Goal: Task Accomplishment & Management: Complete application form

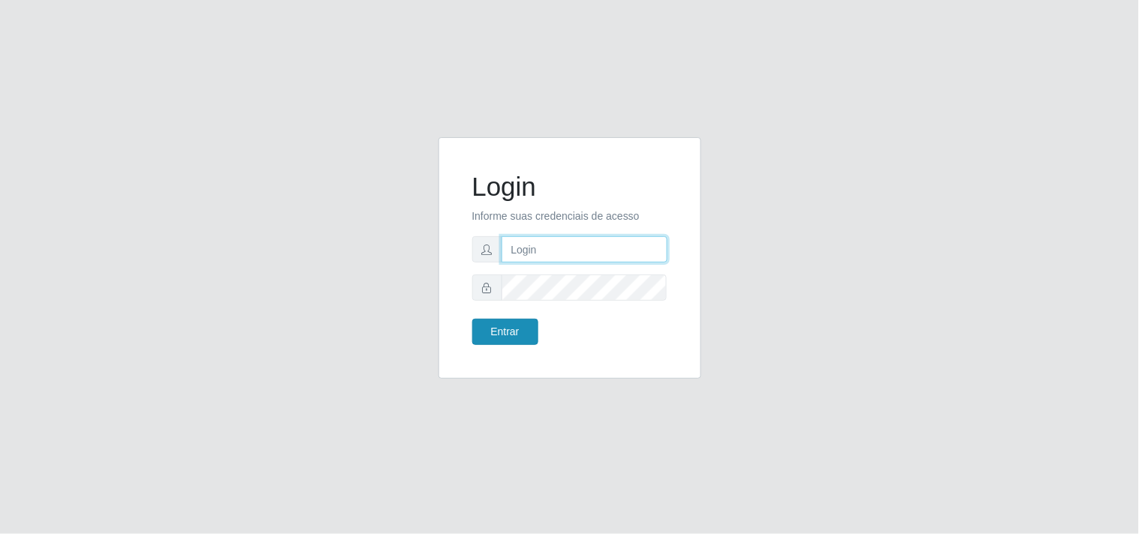
type input "analucia@cestao"
click at [522, 335] on button "Entrar" at bounding box center [505, 332] width 66 height 26
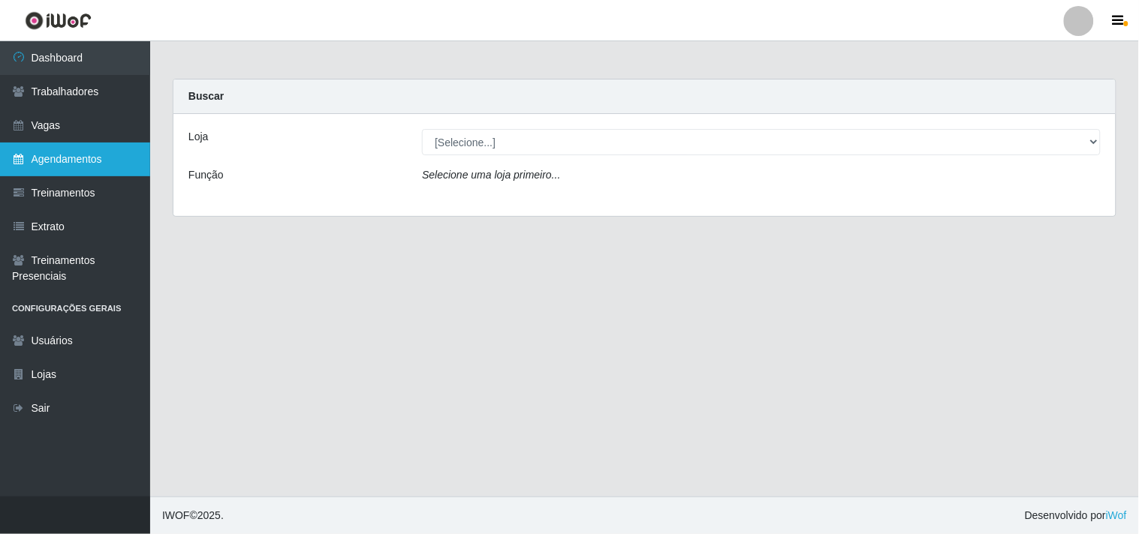
click at [111, 152] on link "Agendamentos" at bounding box center [75, 160] width 150 height 34
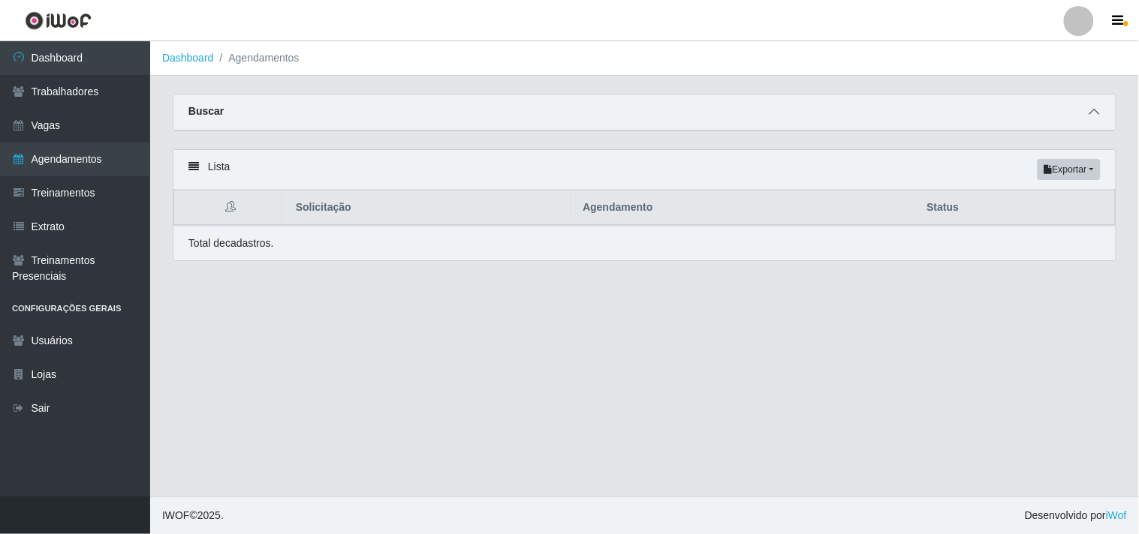
click at [1090, 110] on icon at bounding box center [1094, 112] width 11 height 11
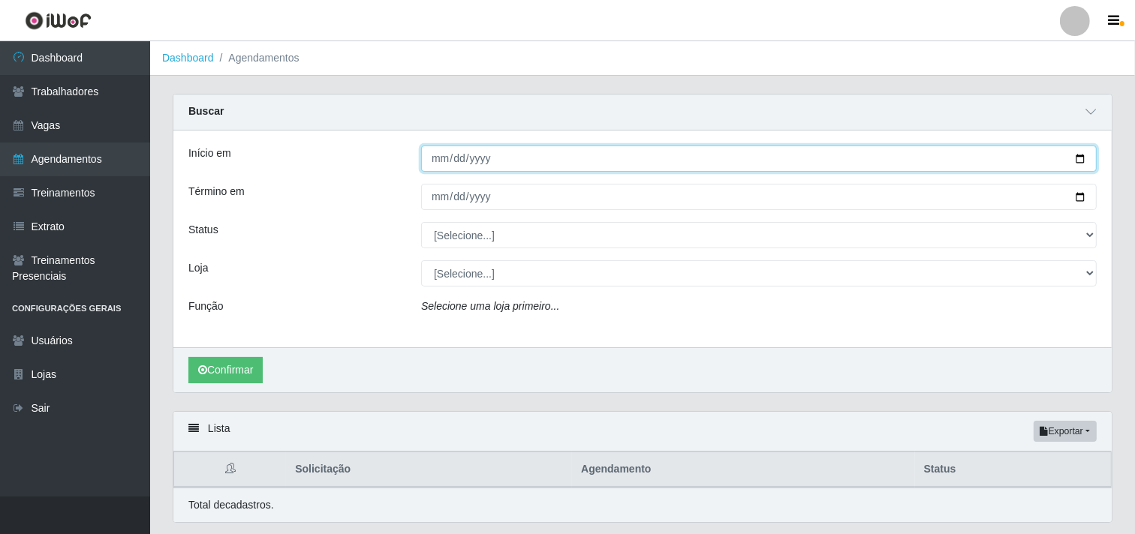
click at [429, 159] on input "Início em" at bounding box center [758, 159] width 675 height 26
type input "[DATE]"
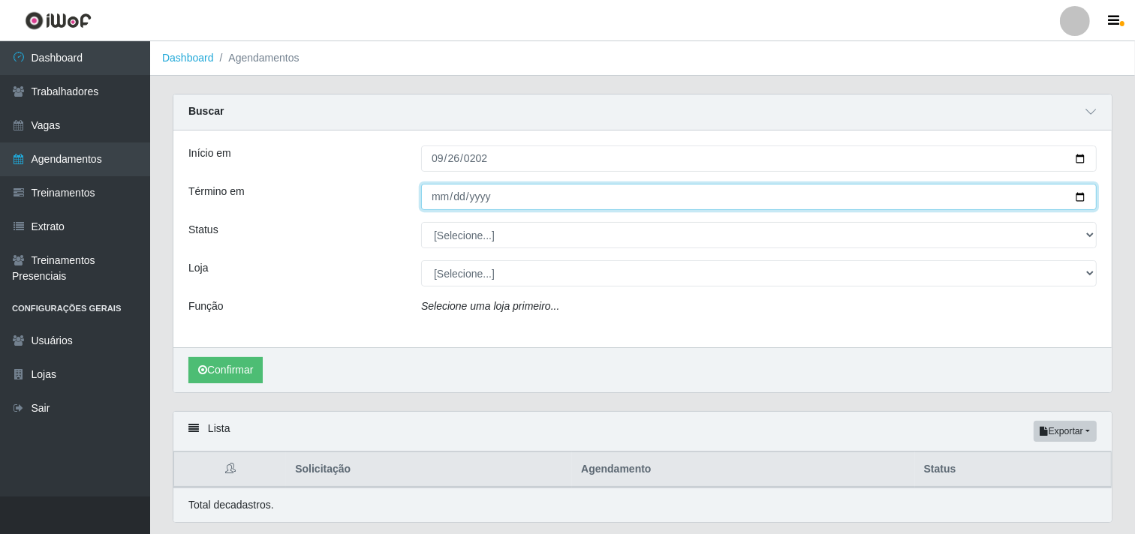
click at [432, 185] on input "Término em" at bounding box center [758, 197] width 675 height 26
type input "[DATE]"
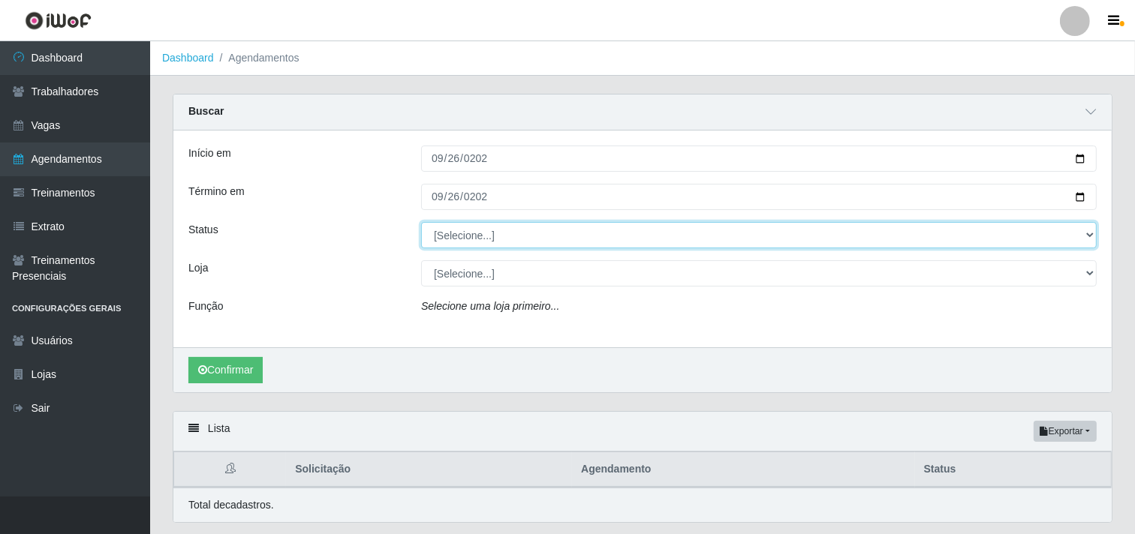
click at [469, 235] on select "[Selecione...] AGENDADO AGUARDANDO LIBERAR EM ANDAMENTO EM REVISÃO FINALIZADO C…" at bounding box center [758, 235] width 675 height 26
select select "AGENDADO"
click at [421, 222] on select "[Selecione...] AGENDADO AGUARDANDO LIBERAR EM ANDAMENTO EM REVISÃO FINALIZADO C…" at bounding box center [758, 235] width 675 height 26
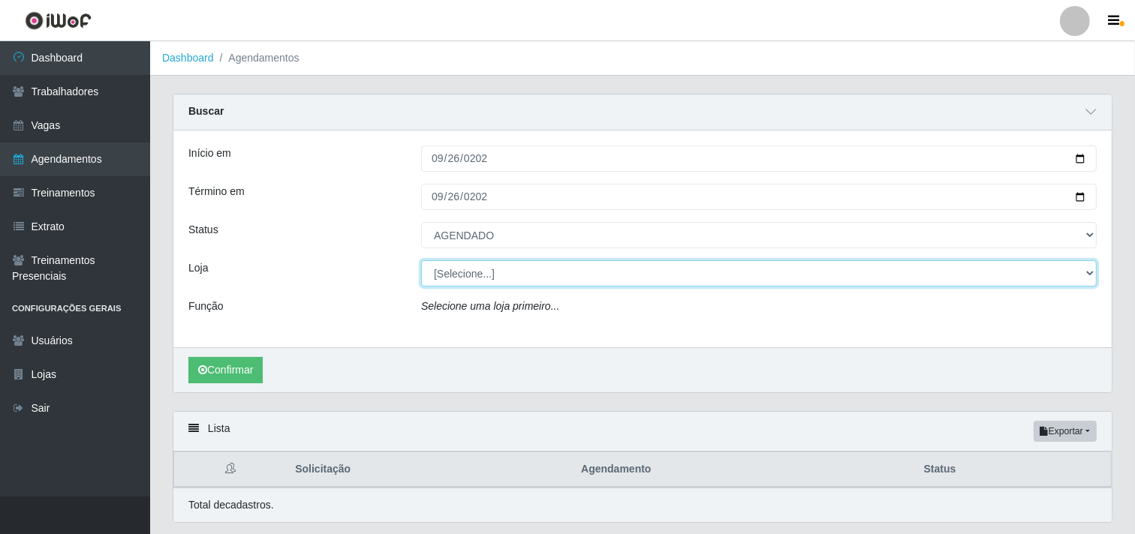
click at [478, 276] on select "[Selecione...] O Cestão - Geisel" at bounding box center [758, 273] width 675 height 26
select select "224"
click at [421, 260] on select "[Selecione...] O Cestão - Geisel" at bounding box center [758, 273] width 675 height 26
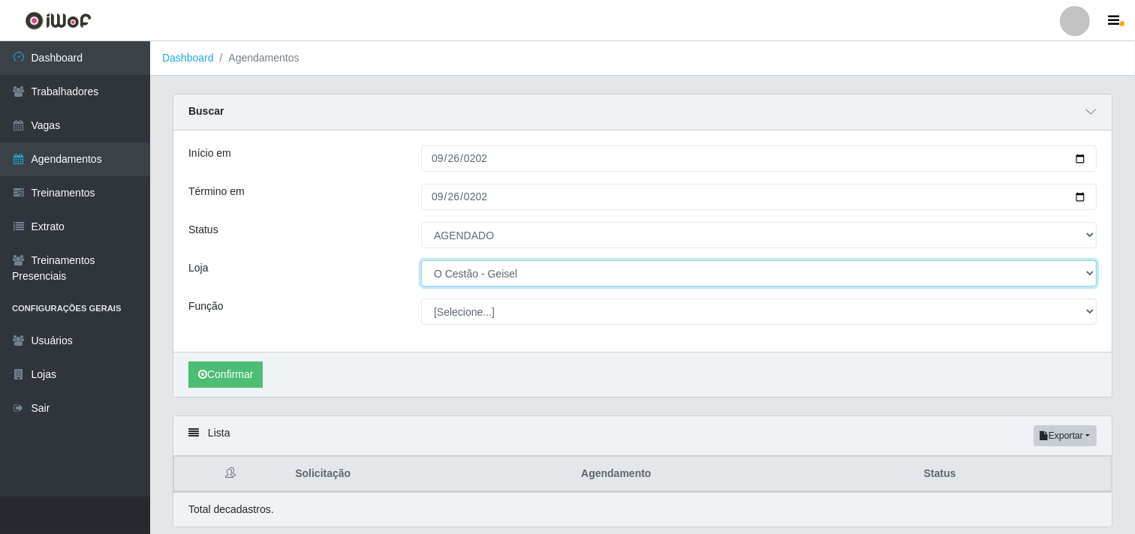
scroll to position [50, 0]
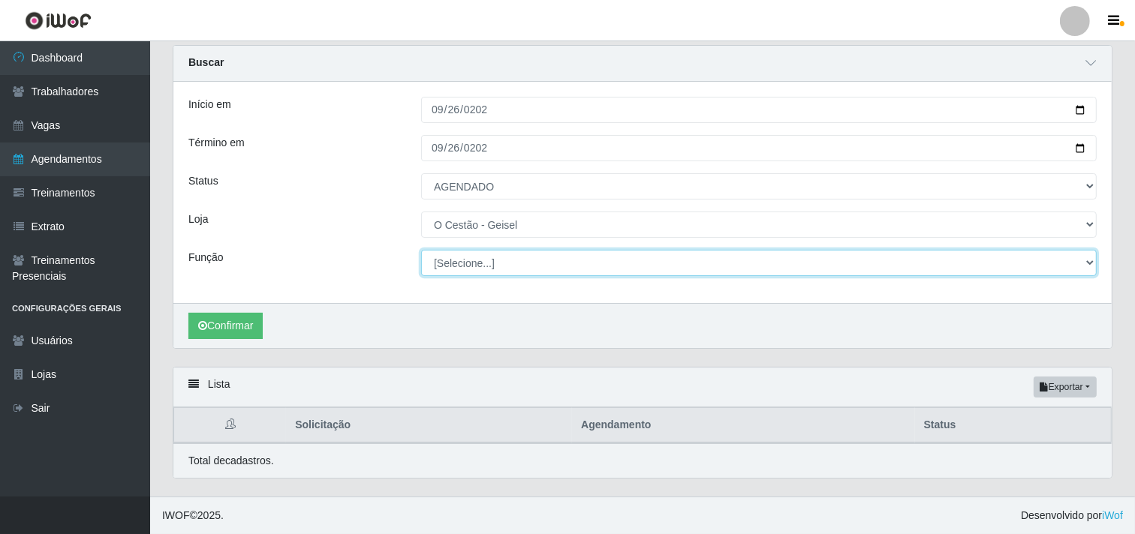
click at [477, 257] on select "[Selecione...] ASG ASG + ASG ++ Auxiliar de Estoque Auxiliar de Estoque + Auxil…" at bounding box center [758, 263] width 675 height 26
select select "16"
click at [421, 250] on select "[Selecione...] ASG ASG + ASG ++ Auxiliar de Estoque Auxiliar de Estoque + Auxil…" at bounding box center [758, 263] width 675 height 26
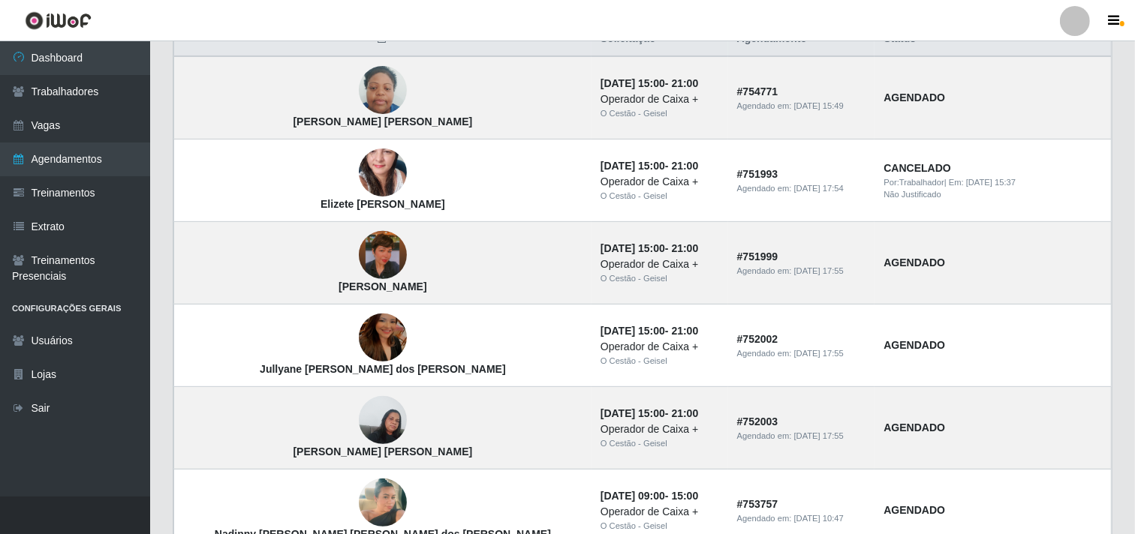
scroll to position [633, 0]
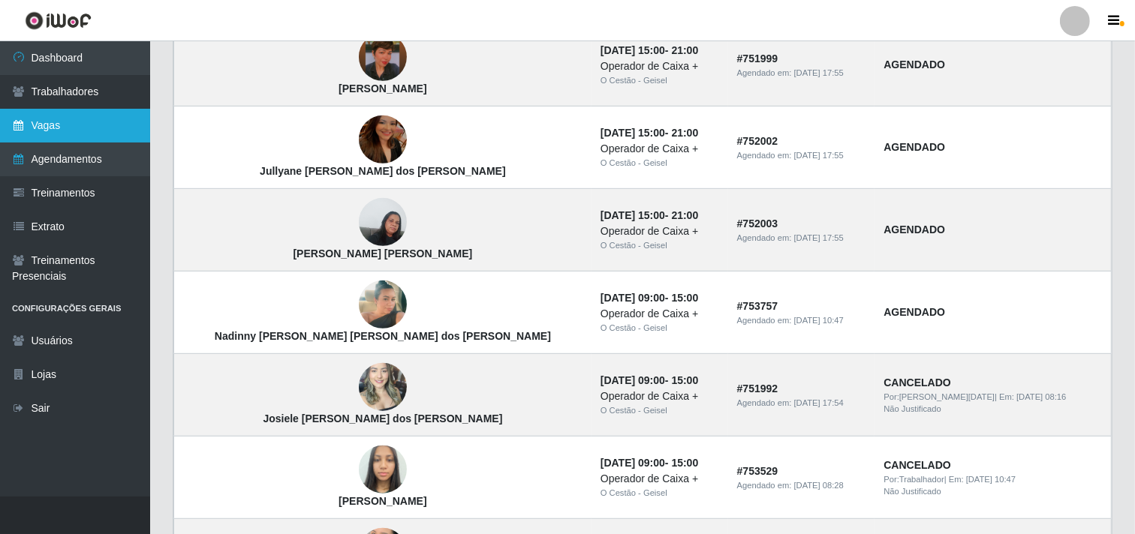
click at [88, 114] on link "Vagas" at bounding box center [75, 126] width 150 height 34
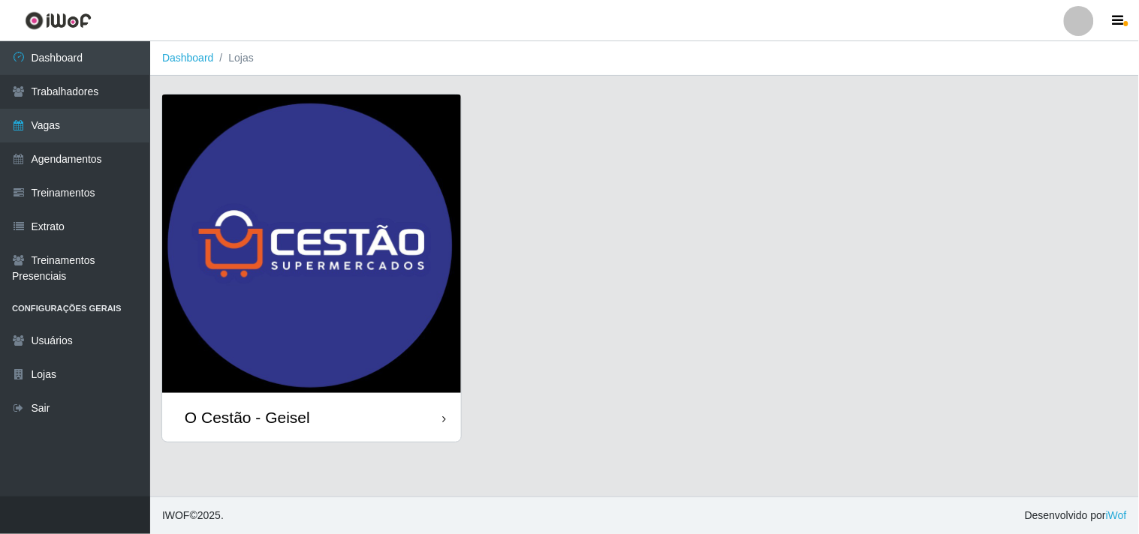
click at [364, 426] on div "O Cestão - Geisel" at bounding box center [311, 417] width 299 height 49
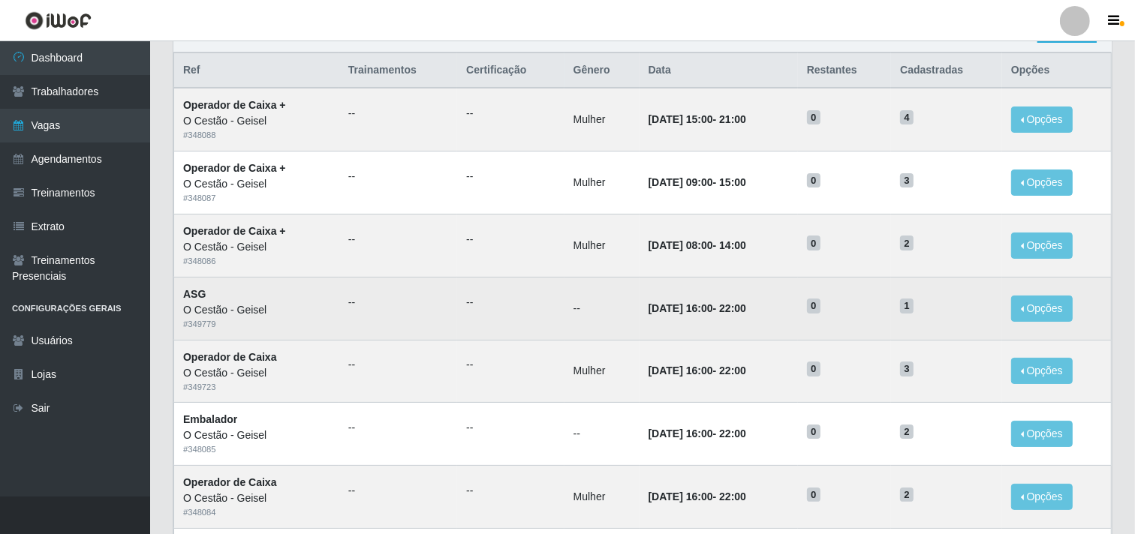
scroll to position [167, 0]
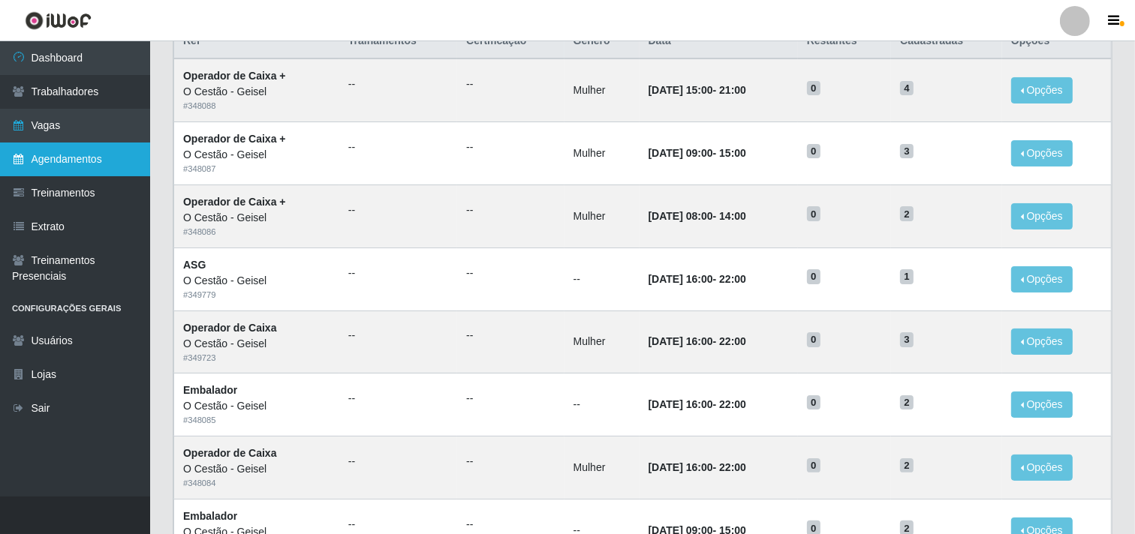
click at [85, 160] on link "Agendamentos" at bounding box center [75, 160] width 150 height 34
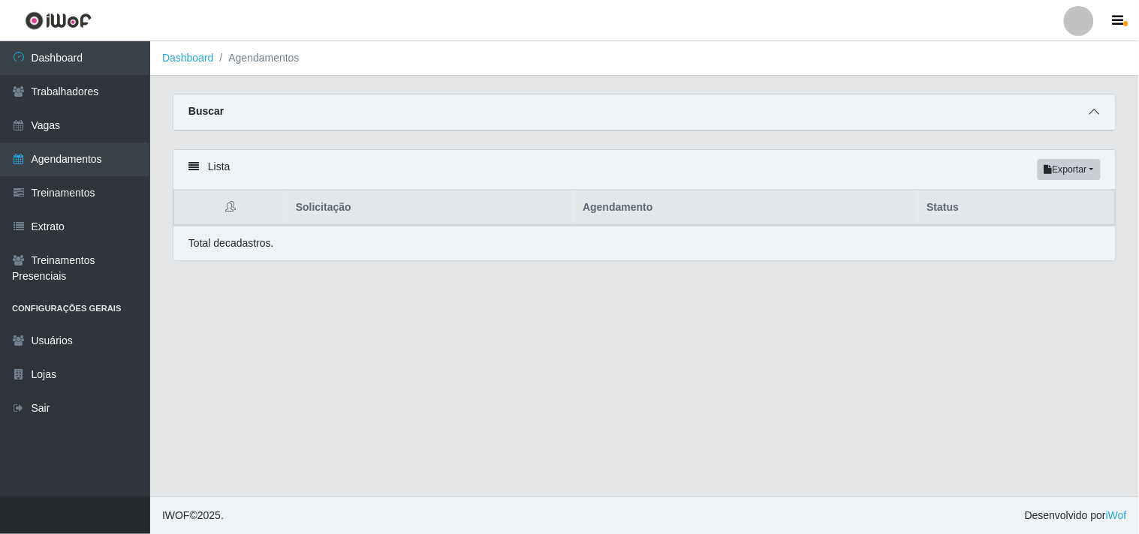
click at [1093, 110] on icon at bounding box center [1094, 112] width 11 height 11
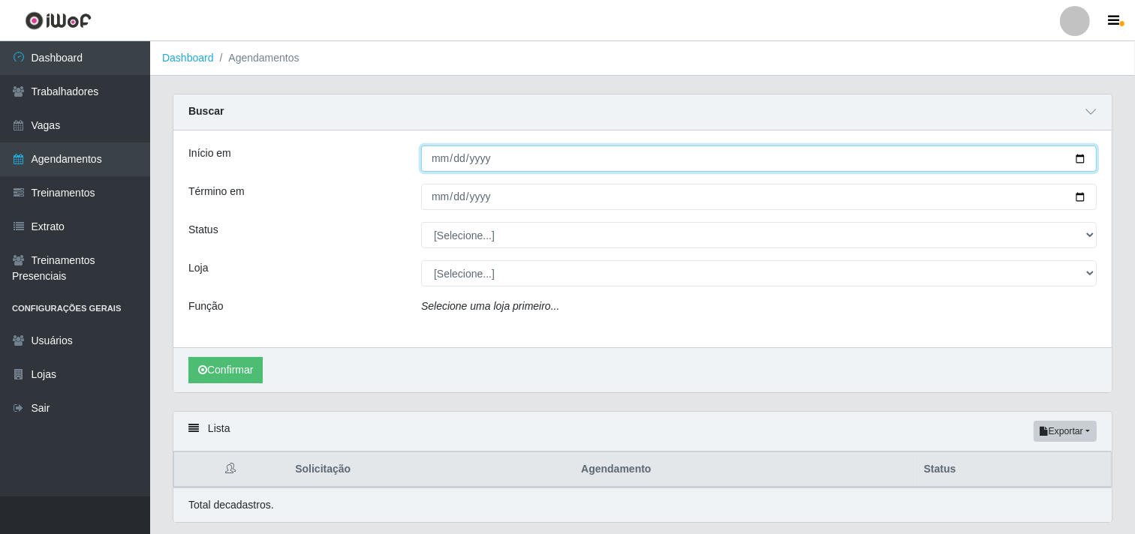
click at [436, 161] on input "Início em" at bounding box center [758, 159] width 675 height 26
type input "[DATE]"
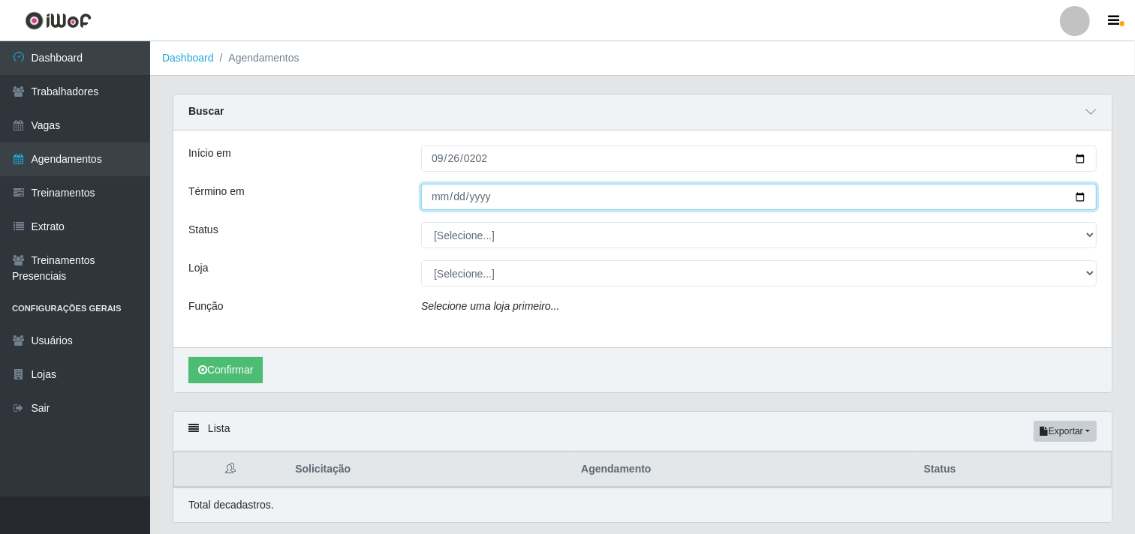
click at [441, 191] on input "Término em" at bounding box center [758, 197] width 675 height 26
type input "0025-09-26"
type input "[DATE]"
click at [188, 357] on button "Confirmar" at bounding box center [225, 370] width 74 height 26
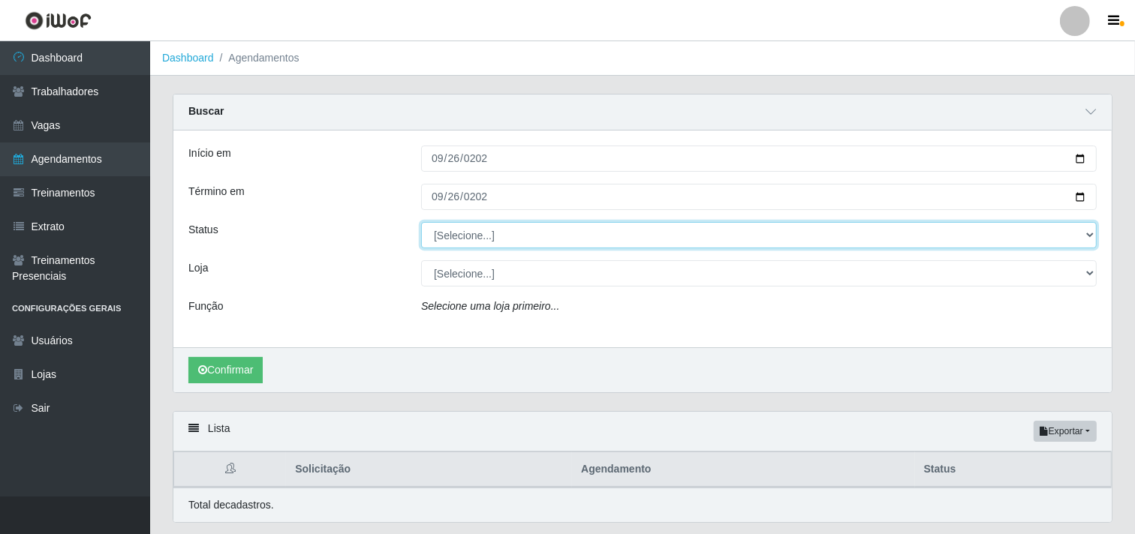
click at [482, 230] on select "[Selecione...] AGENDADO AGUARDANDO LIBERAR EM ANDAMENTO EM REVISÃO FINALIZADO C…" at bounding box center [758, 235] width 675 height 26
select select "AGENDADO"
click at [421, 222] on select "[Selecione...] AGENDADO AGUARDANDO LIBERAR EM ANDAMENTO EM REVISÃO FINALIZADO C…" at bounding box center [758, 235] width 675 height 26
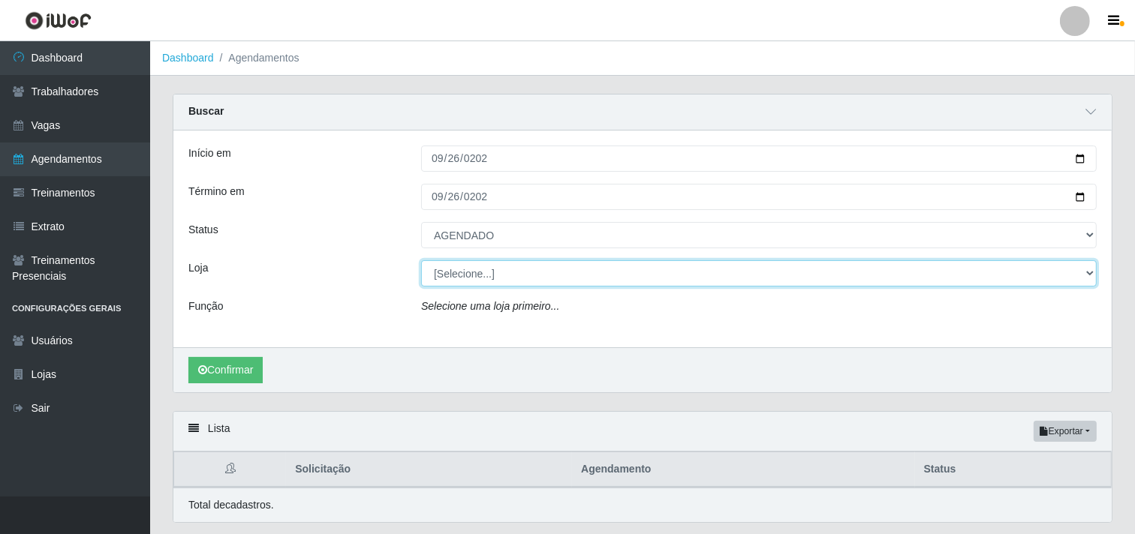
click at [450, 281] on select "[Selecione...] O Cestão - Geisel" at bounding box center [758, 273] width 675 height 26
select select "224"
click at [421, 260] on select "[Selecione...] O Cestão - Geisel" at bounding box center [758, 273] width 675 height 26
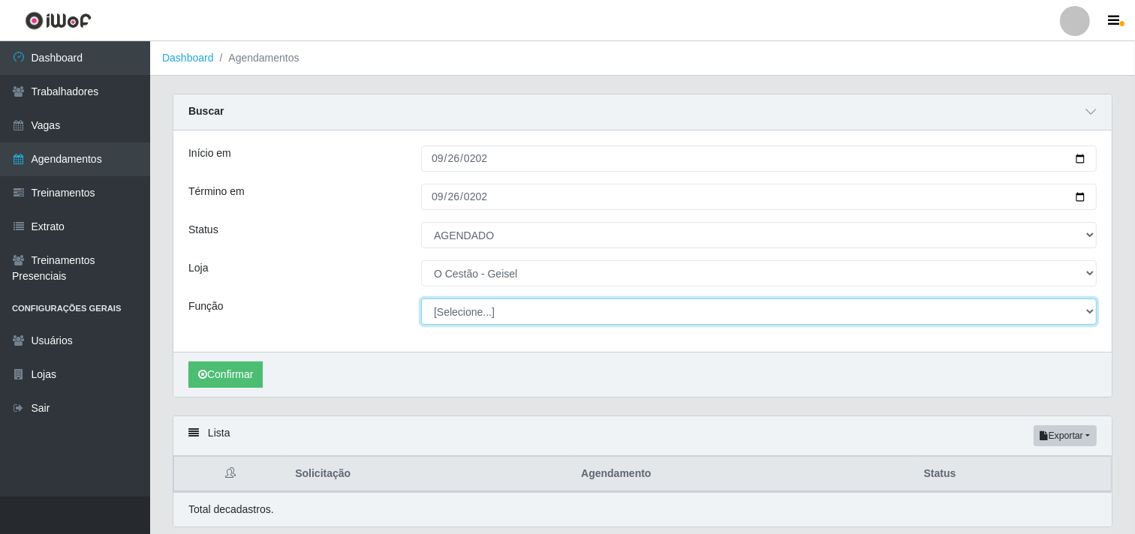
drag, startPoint x: 473, startPoint y: 303, endPoint x: 468, endPoint y: 319, distance: 16.6
click at [468, 319] on select "[Selecione...] ASG ASG + ASG ++ Auxiliar de Estoque Auxiliar de Estoque + Auxil…" at bounding box center [758, 312] width 675 height 26
select select "16"
click at [421, 299] on select "[Selecione...] ASG ASG + ASG ++ Auxiliar de Estoque Auxiliar de Estoque + Auxil…" at bounding box center [758, 312] width 675 height 26
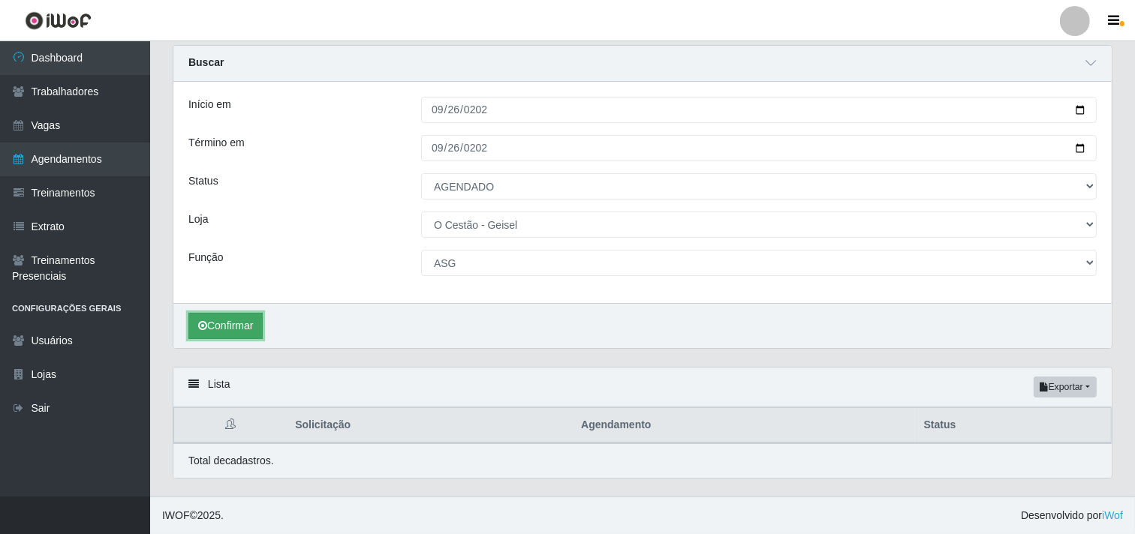
click at [239, 329] on button "Confirmar" at bounding box center [225, 326] width 74 height 26
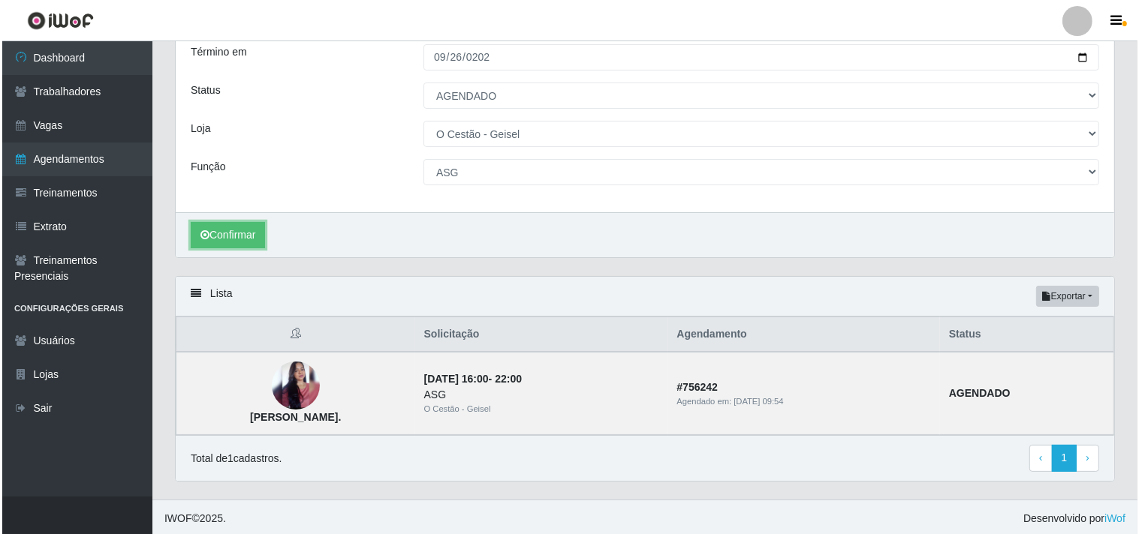
scroll to position [143, 0]
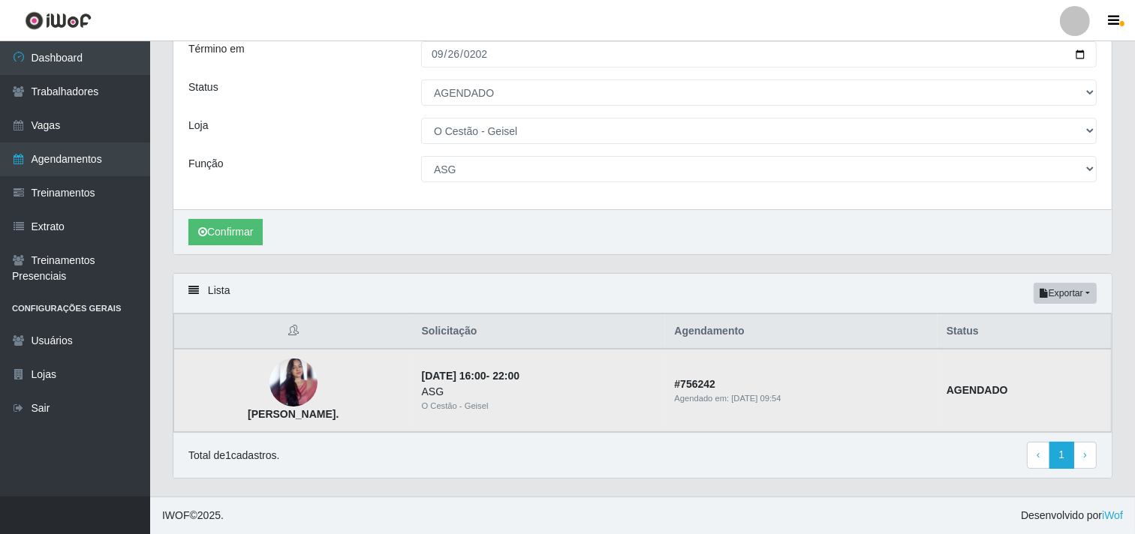
click at [301, 378] on img at bounding box center [293, 382] width 48 height 107
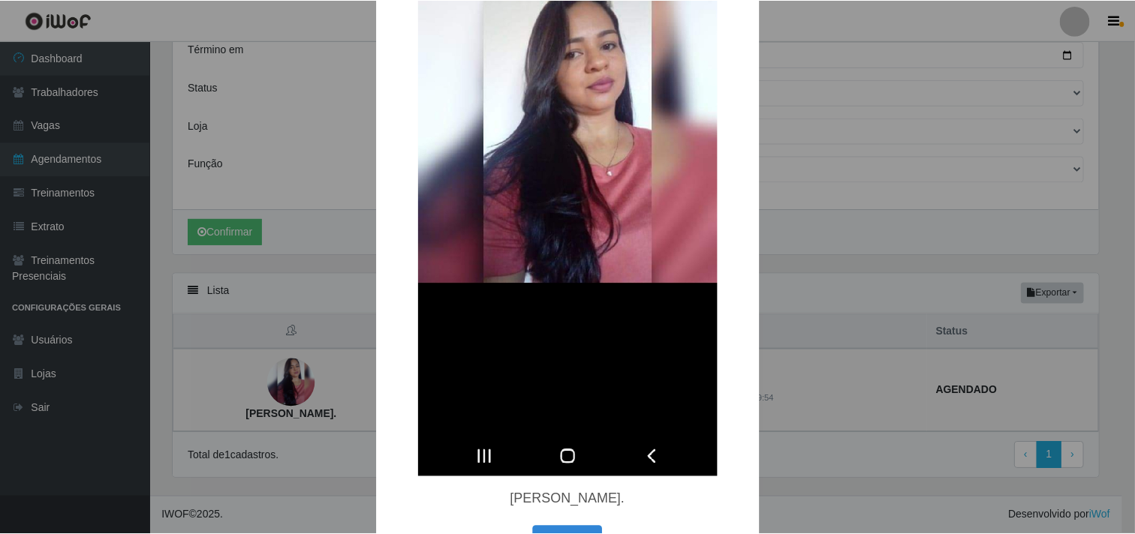
scroll to position [250, 0]
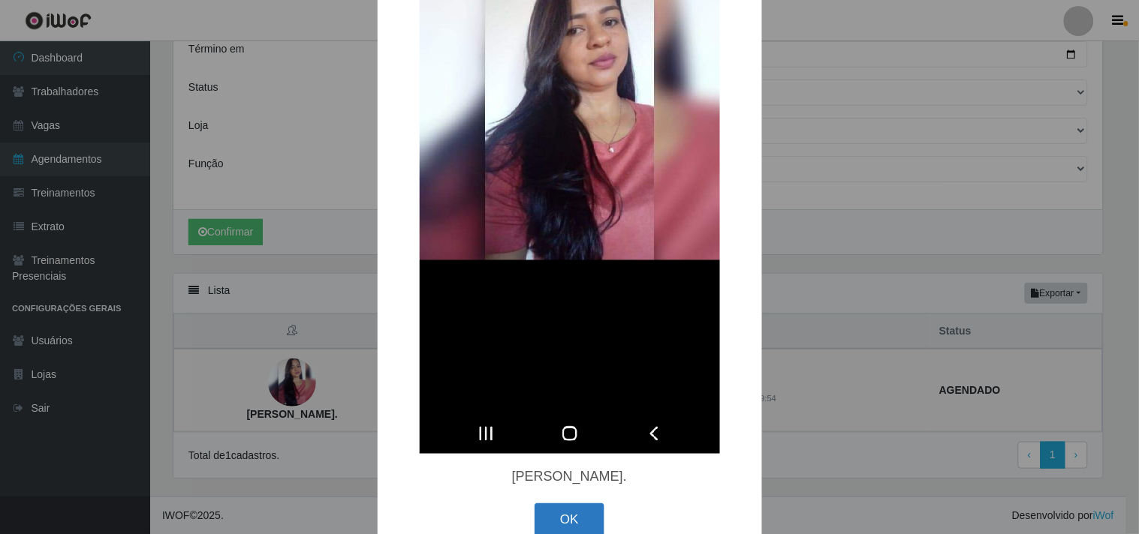
click at [560, 521] on button "OK" at bounding box center [569, 521] width 70 height 35
